Goal: Task Accomplishment & Management: Manage account settings

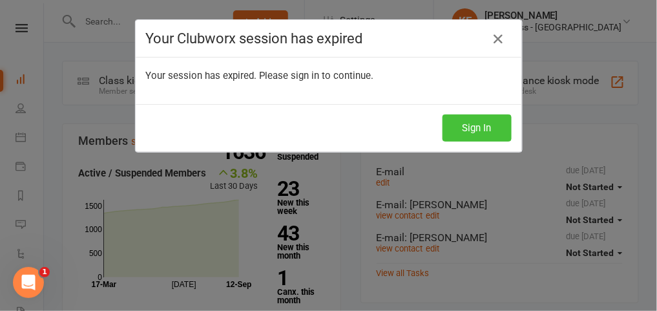
click at [465, 123] on button "Sign In" at bounding box center [476, 127] width 69 height 27
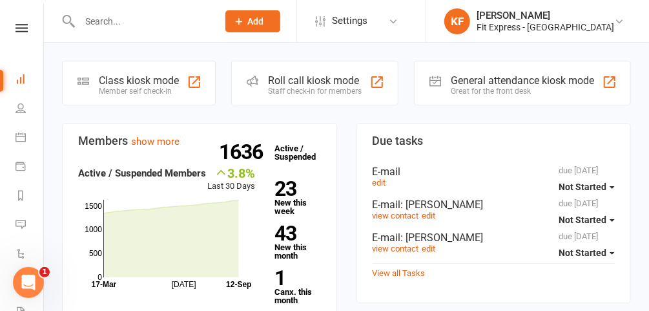
click at [129, 28] on input "text" at bounding box center [142, 21] width 133 height 18
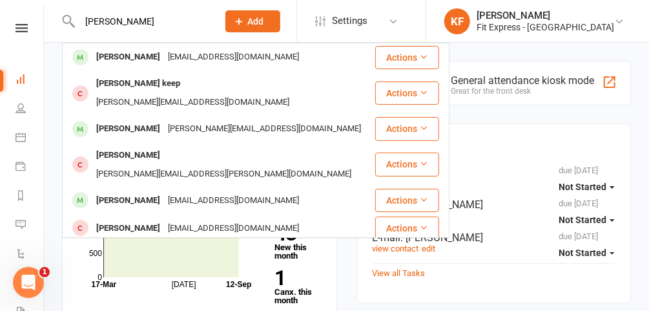
type input "[PERSON_NAME]"
click at [142, 56] on div "[PERSON_NAME]" at bounding box center [128, 57] width 72 height 19
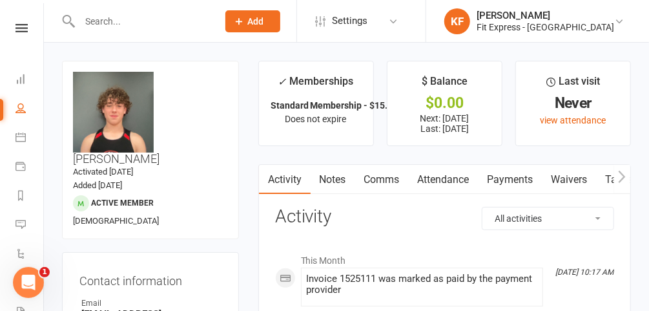
click at [507, 178] on link "Payments" at bounding box center [511, 180] width 64 height 30
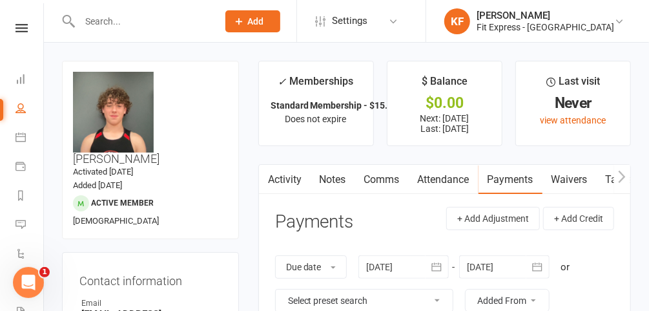
click at [19, 32] on icon at bounding box center [21, 28] width 12 height 8
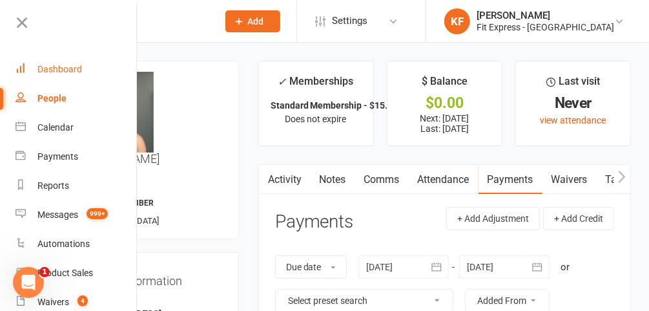
click at [65, 69] on div "Dashboard" at bounding box center [59, 69] width 45 height 10
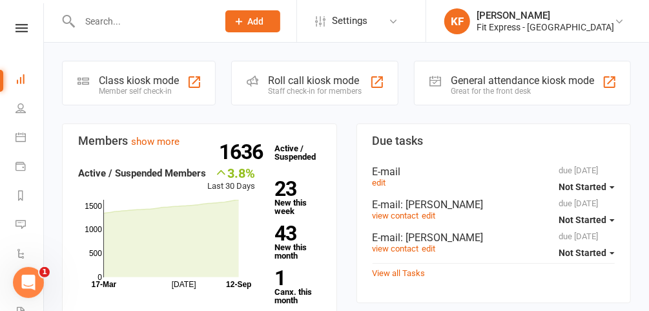
click at [17, 27] on icon at bounding box center [21, 28] width 12 height 8
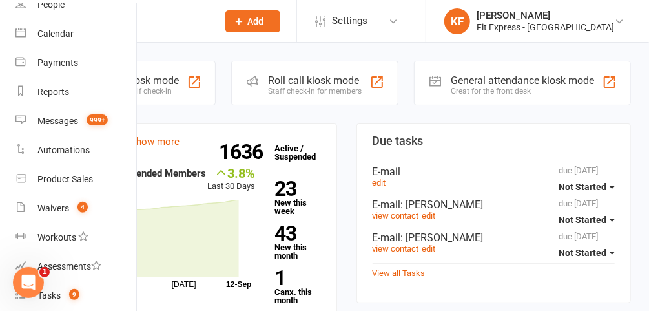
scroll to position [94, 0]
click at [65, 209] on div "Waivers" at bounding box center [53, 208] width 32 height 10
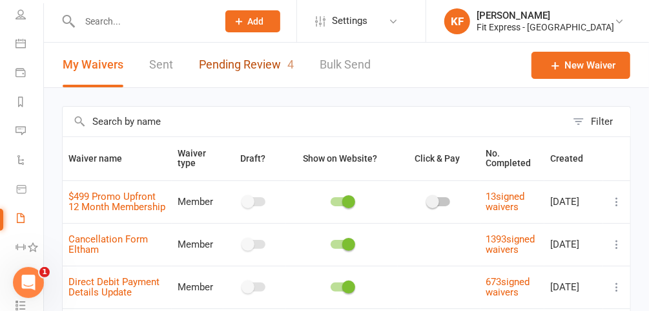
click at [247, 66] on link "Pending Review 4" at bounding box center [246, 65] width 95 height 45
